Goal: Find specific page/section: Find specific page/section

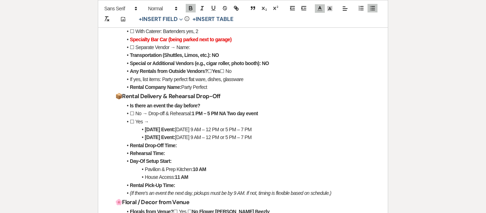
scroll to position [260, 0]
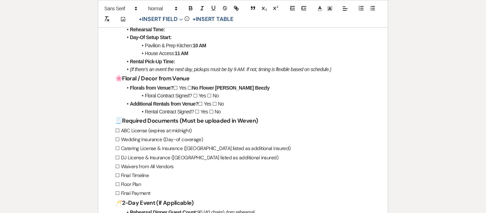
scroll to position [0, 0]
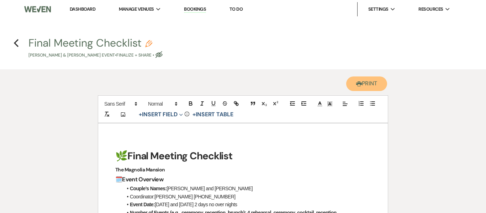
click at [365, 83] on button "Printer Print" at bounding box center [366, 84] width 41 height 15
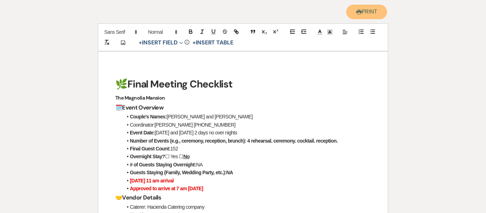
scroll to position [76, 0]
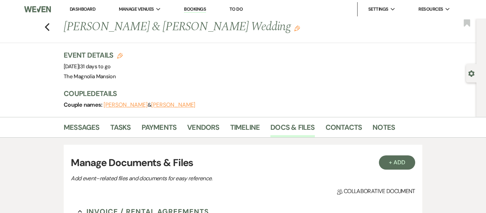
click at [206, 8] on link "Bookings" at bounding box center [195, 9] width 22 height 7
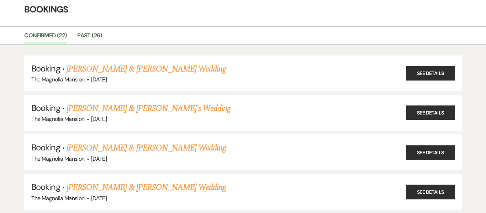
scroll to position [34, 0]
